Goal: Information Seeking & Learning: Check status

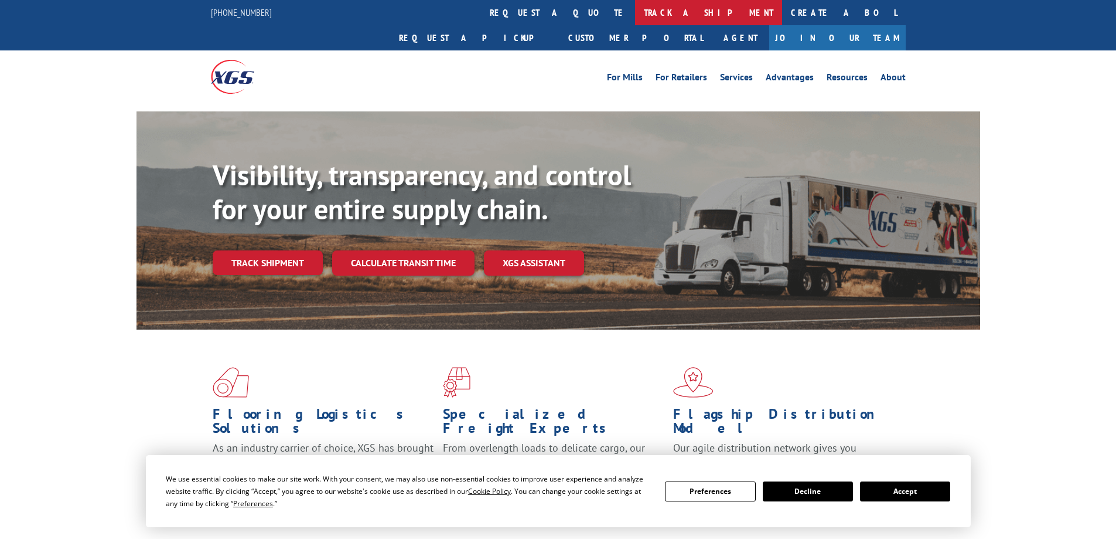
click at [635, 15] on link "track a shipment" at bounding box center [708, 12] width 147 height 25
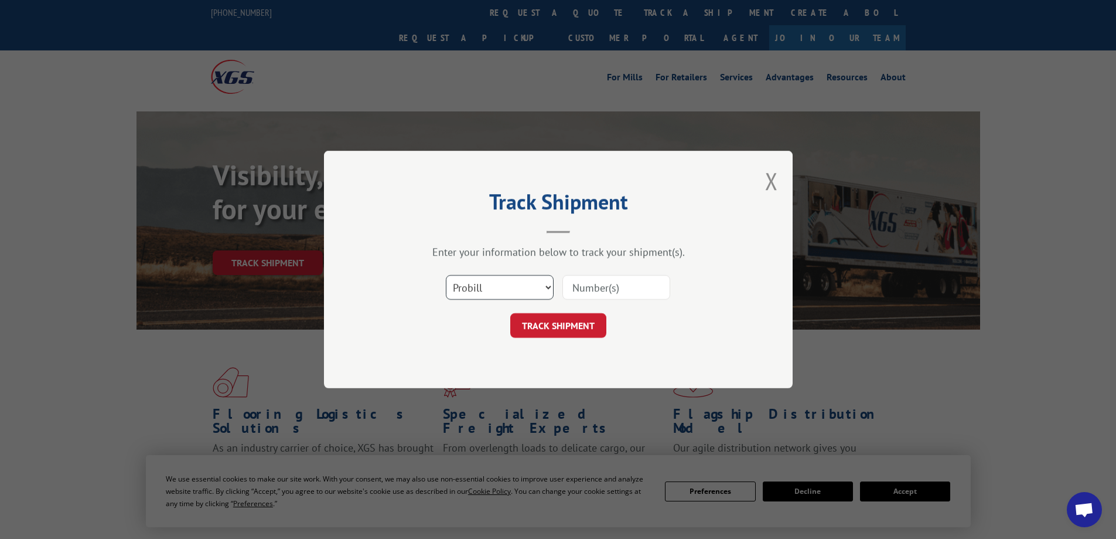
click at [522, 283] on select "Select category... Probill BOL PO" at bounding box center [500, 287] width 108 height 25
select select "bol"
click at [446, 275] on select "Select category... Probill BOL PO" at bounding box center [500, 287] width 108 height 25
click at [588, 283] on input at bounding box center [617, 287] width 108 height 25
paste input "7028520"
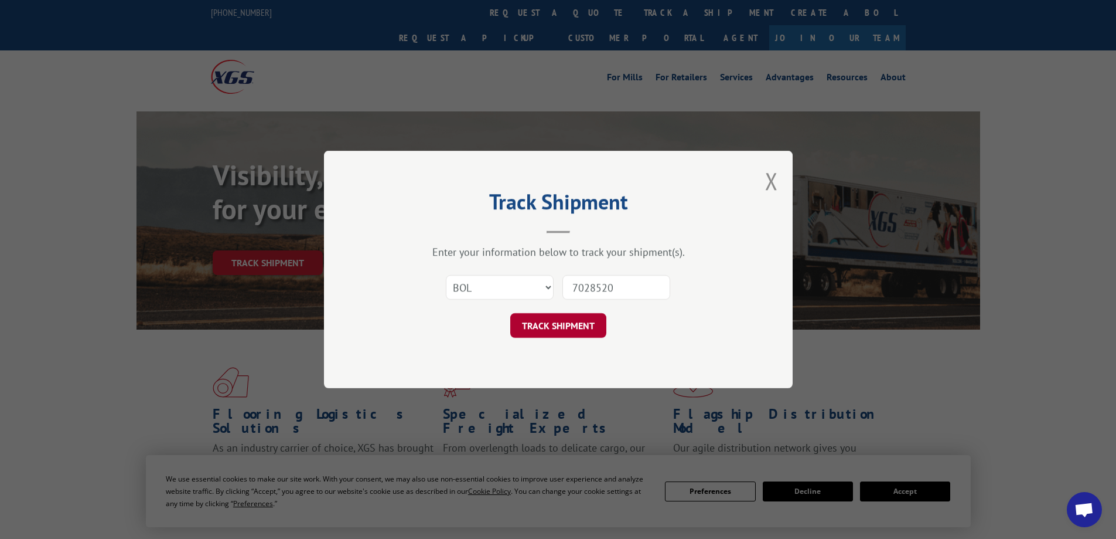
type input "7028520"
click at [592, 321] on button "TRACK SHIPMENT" at bounding box center [558, 325] width 96 height 25
